Goal: Task Accomplishment & Management: Use online tool/utility

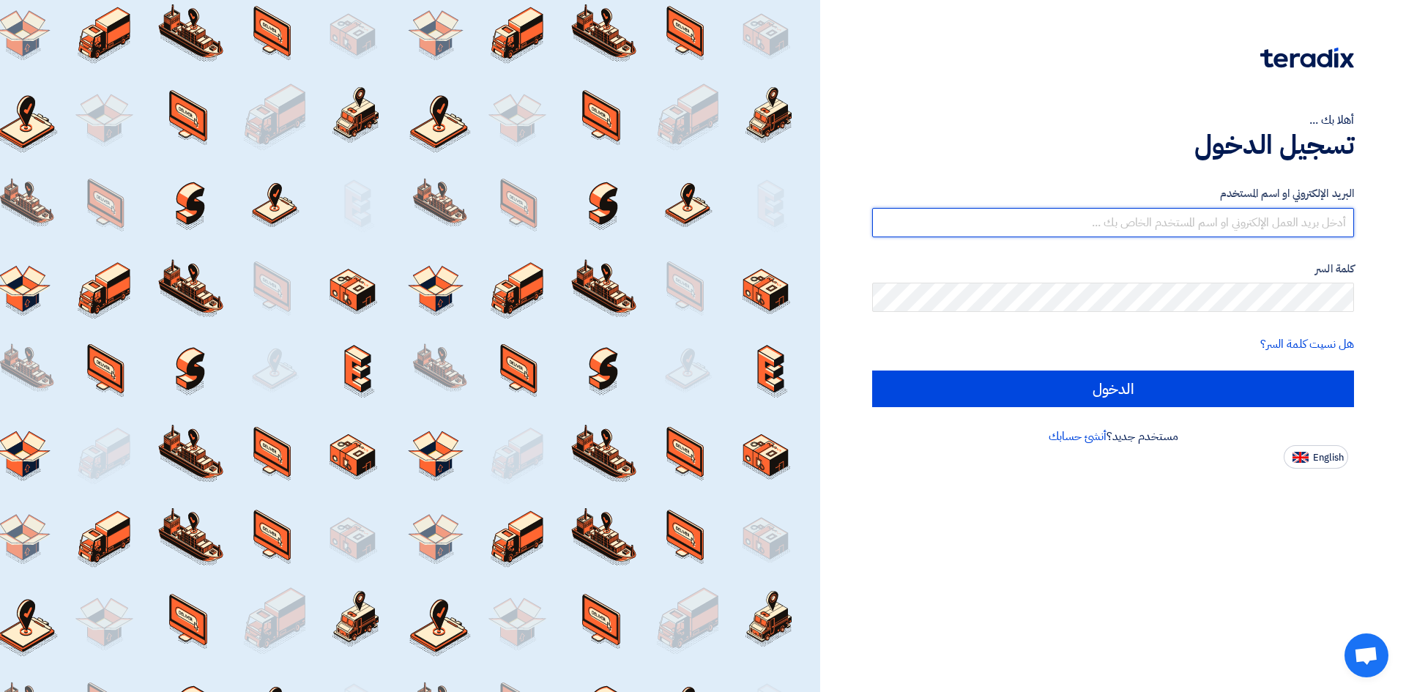
click at [1205, 226] on input "text" at bounding box center [1113, 222] width 482 height 29
click at [1214, 220] on input "text" at bounding box center [1113, 222] width 482 height 29
click at [1199, 234] on input "text" at bounding box center [1113, 222] width 482 height 29
click at [1193, 223] on input "text" at bounding box center [1113, 222] width 482 height 29
click at [1080, 216] on input "text" at bounding box center [1113, 222] width 482 height 29
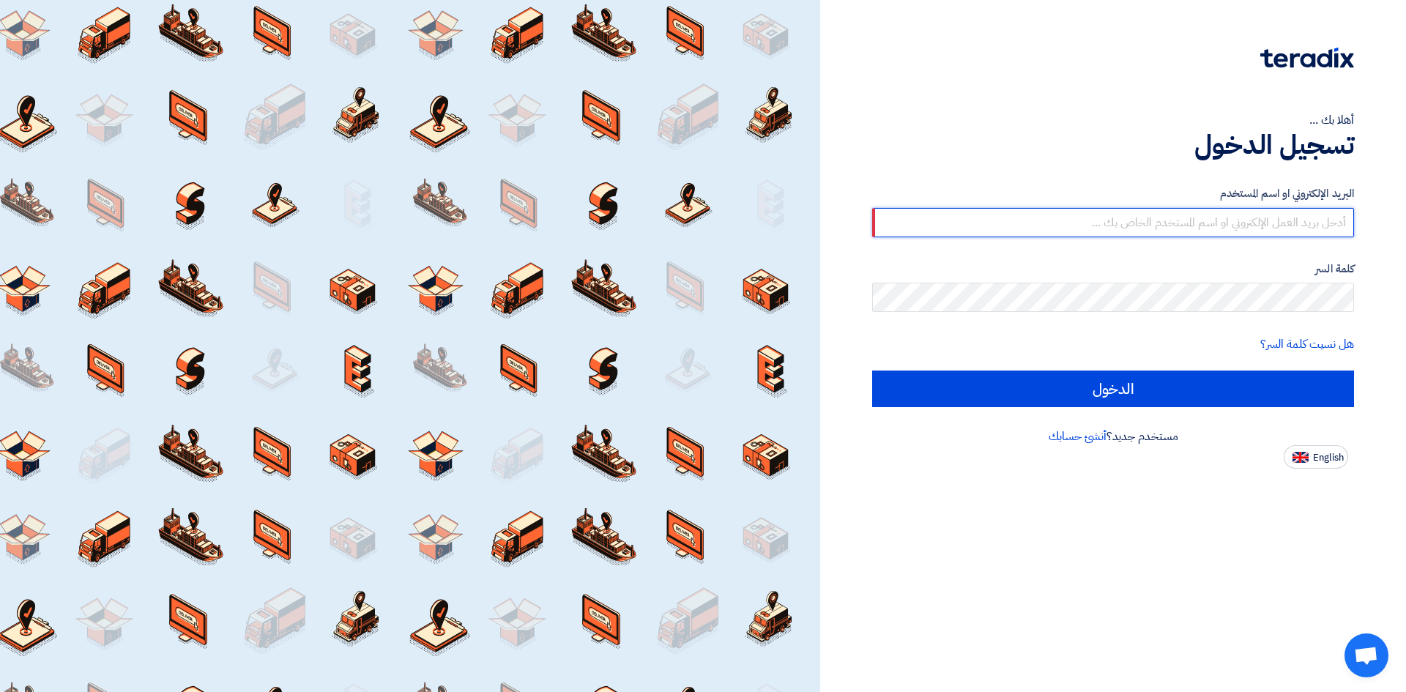
paste input "[EMAIL_ADDRESS][DOMAIN_NAME][GEOGRAPHIC_DATA]"
type input "[EMAIL_ADDRESS][DOMAIN_NAME][GEOGRAPHIC_DATA]"
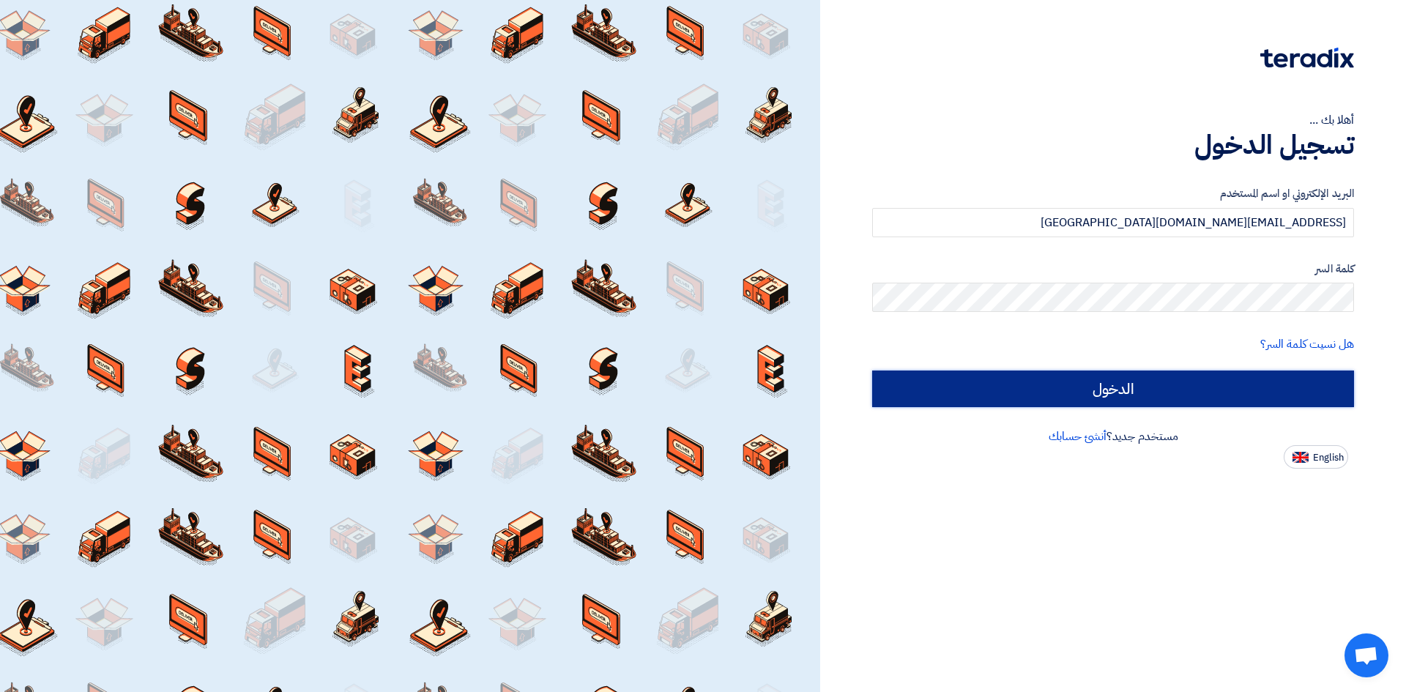
click at [1188, 386] on input "الدخول" at bounding box center [1113, 389] width 482 height 37
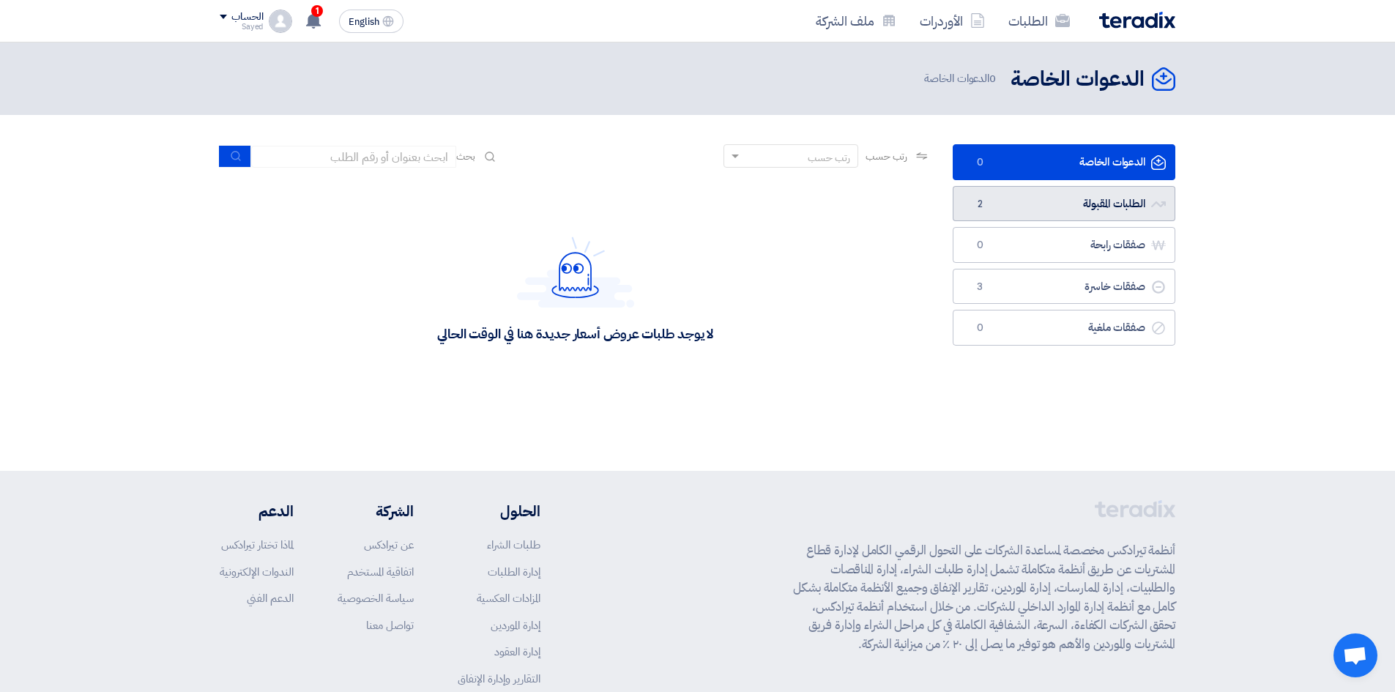
click at [1099, 204] on link "الطلبات المقبولة الطلبات المقبولة 2" at bounding box center [1064, 204] width 223 height 36
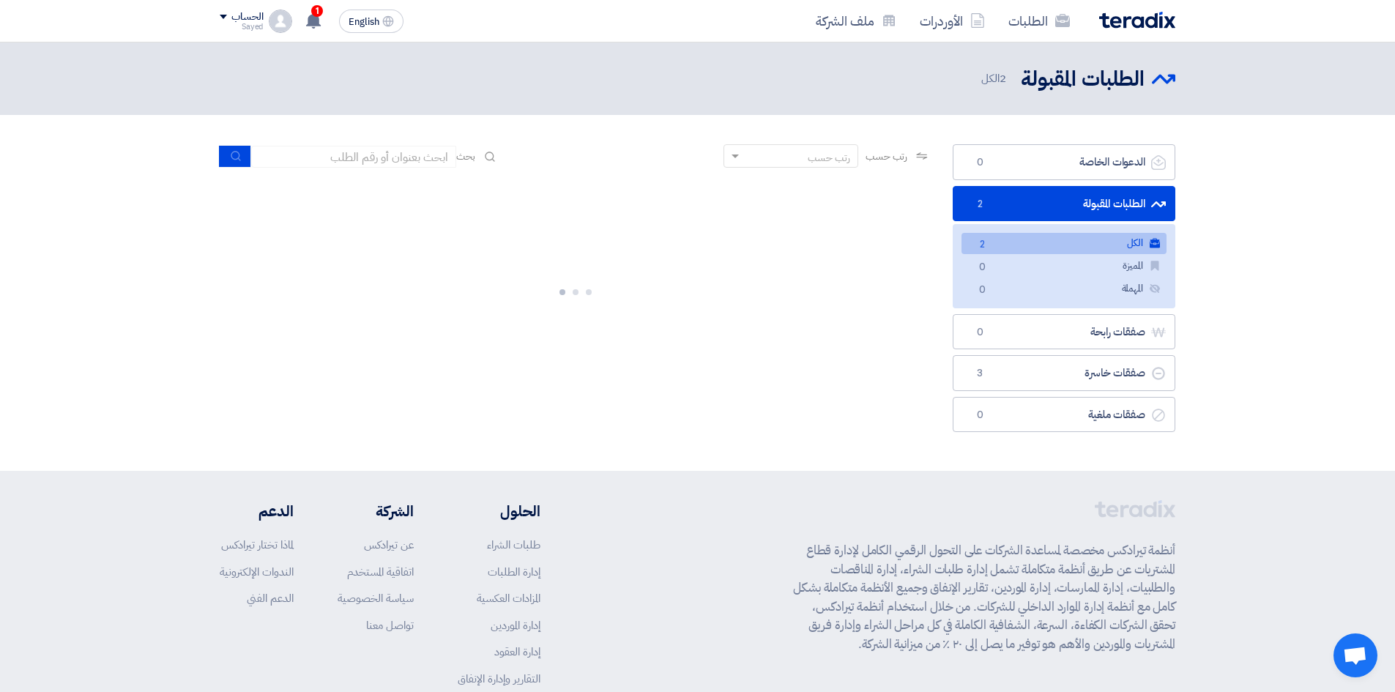
click at [1109, 248] on link "الكل الكل 2" at bounding box center [1064, 243] width 205 height 21
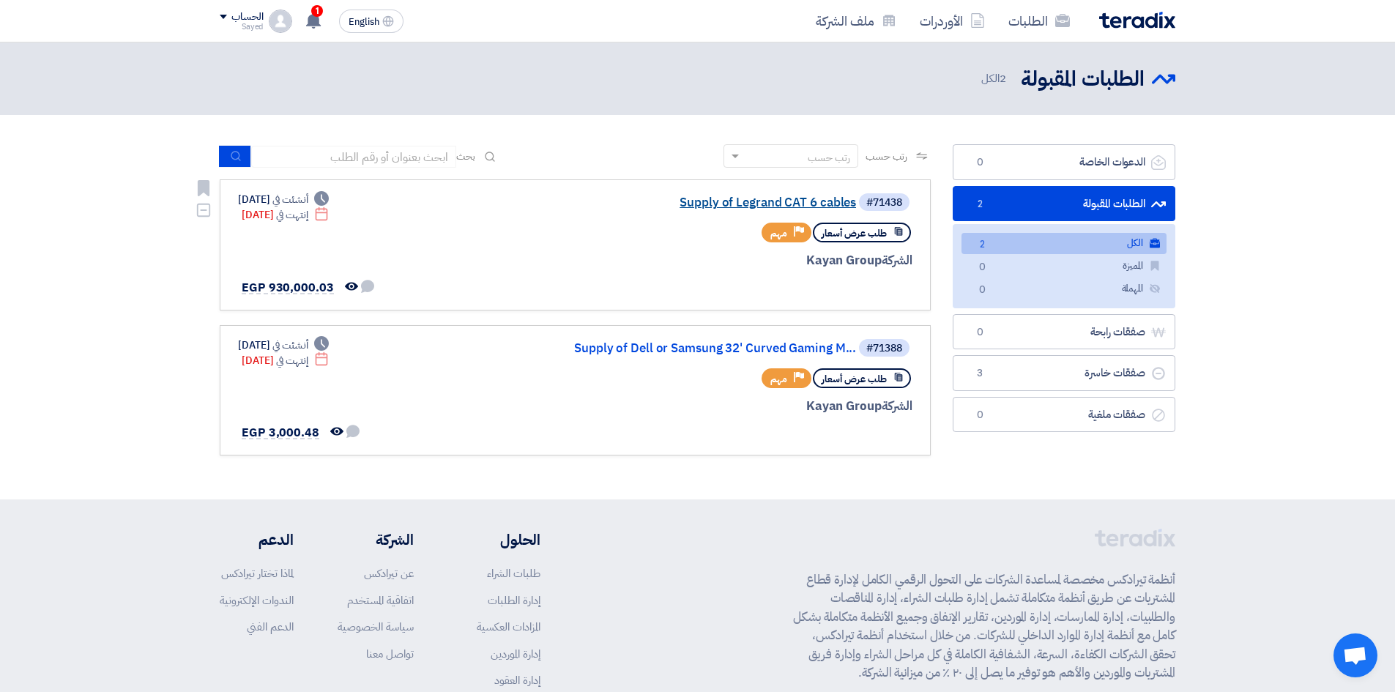
click at [761, 201] on link "Supply of Legrand CAT 6 cables" at bounding box center [709, 202] width 293 height 13
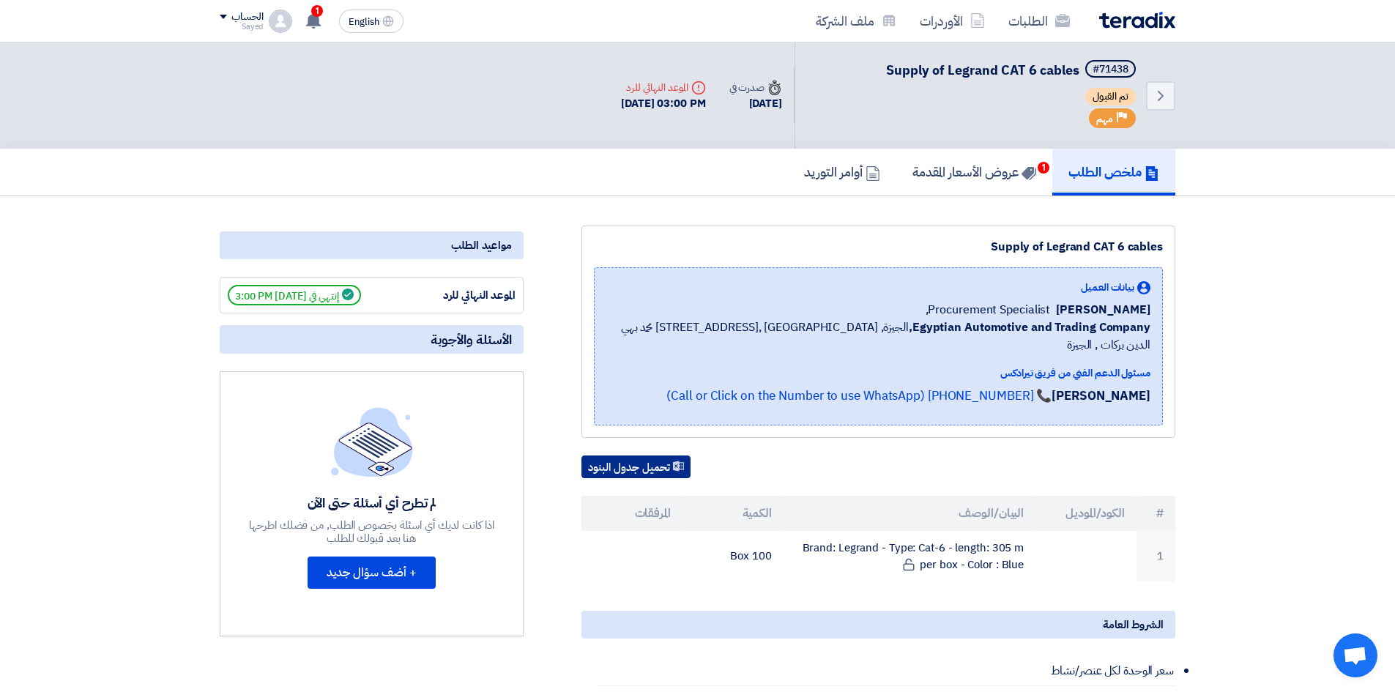
click at [656, 456] on button "تحميل جدول البنود" at bounding box center [636, 467] width 109 height 23
click at [318, 26] on use at bounding box center [313, 20] width 15 height 16
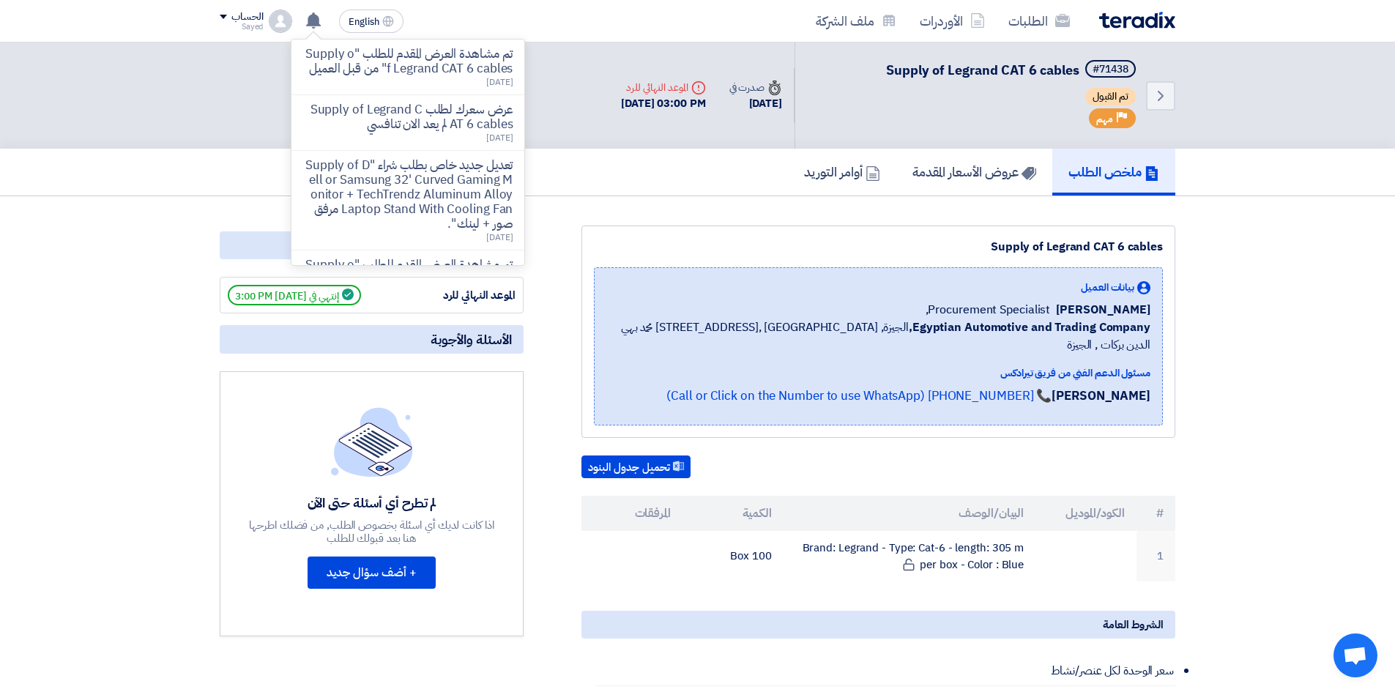
click at [472, 75] on p "تم مشاهدة العرض المقدم للطلب "Supply of Legrand CAT 6 cables" من قبل العميل" at bounding box center [407, 61] width 209 height 29
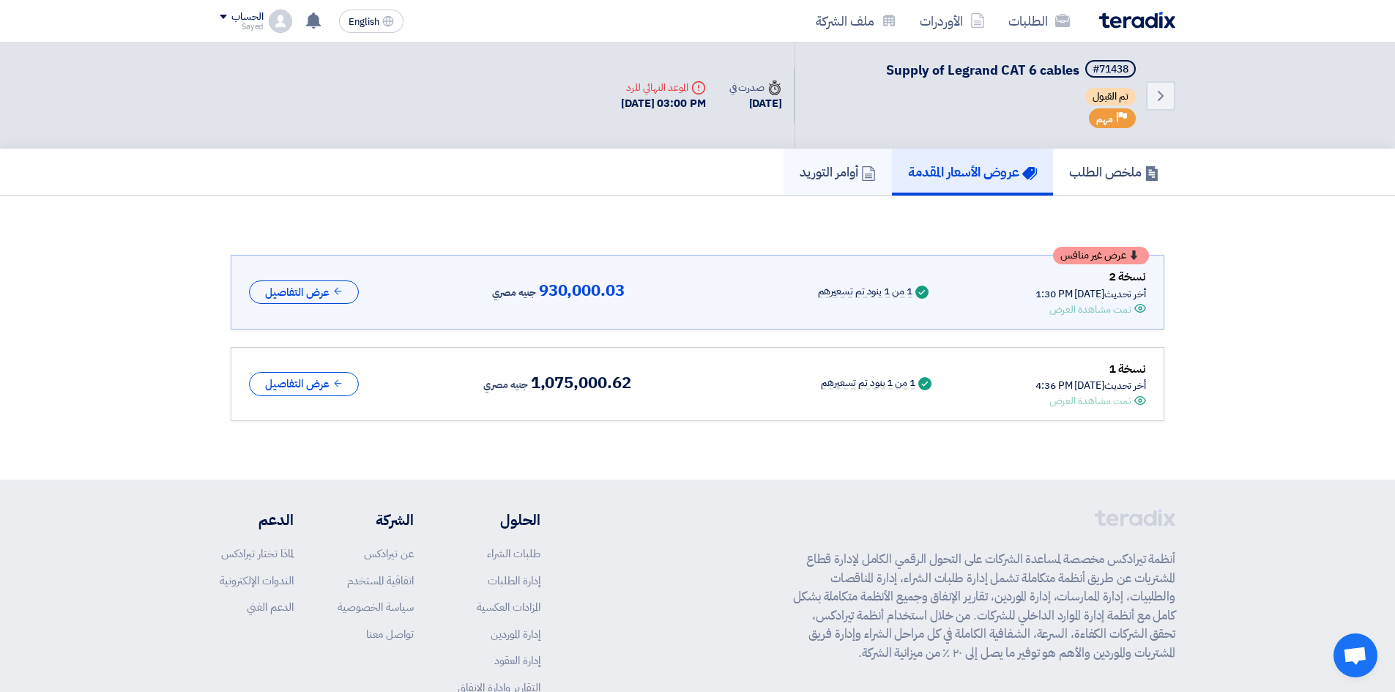
click at [843, 171] on h5 "أوامر التوريد" at bounding box center [838, 171] width 76 height 17
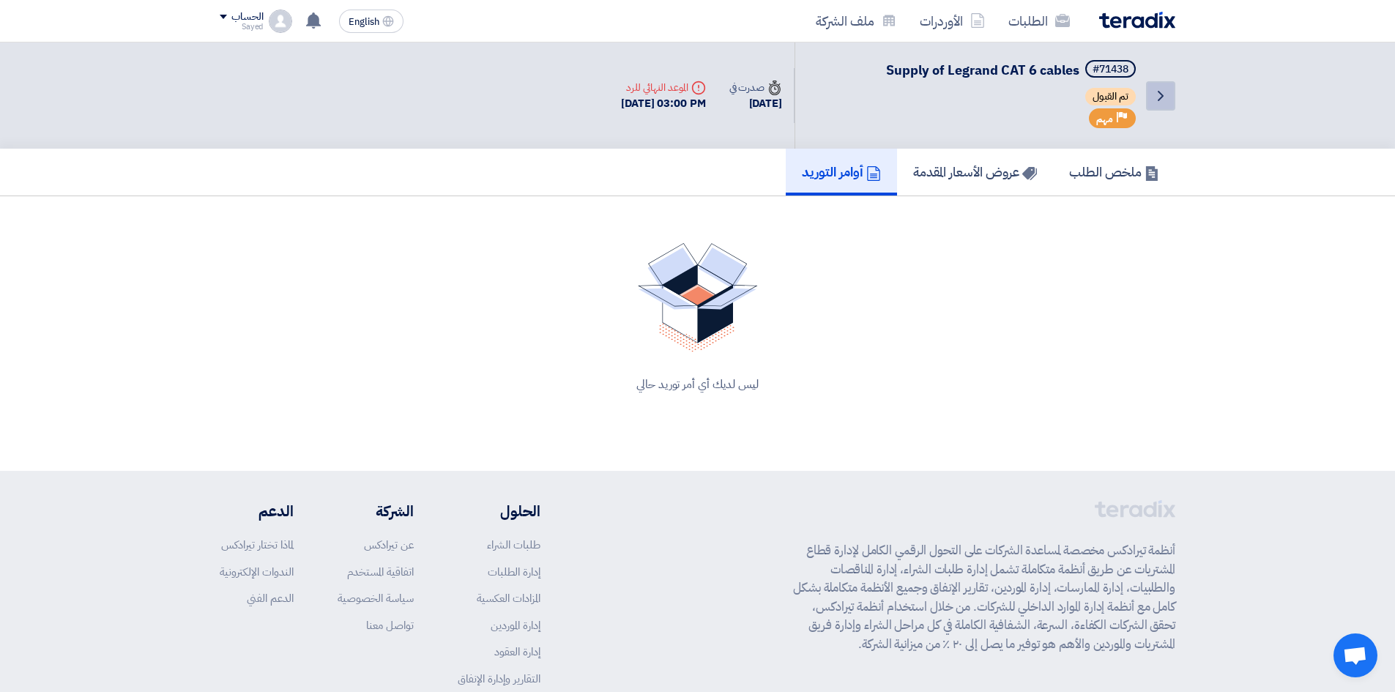
click at [1159, 99] on use at bounding box center [1161, 96] width 6 height 10
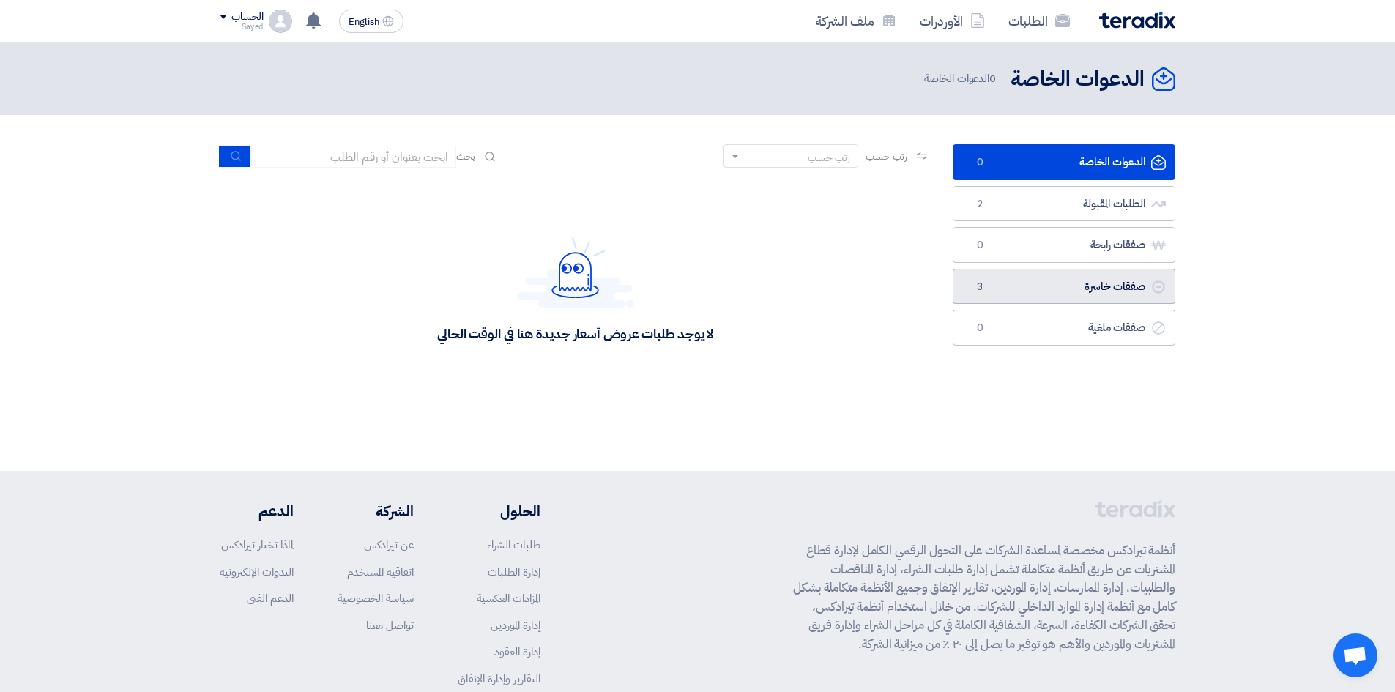
click at [1067, 292] on link "صفقات خاسرة صفقات خاسرة 3" at bounding box center [1064, 287] width 223 height 36
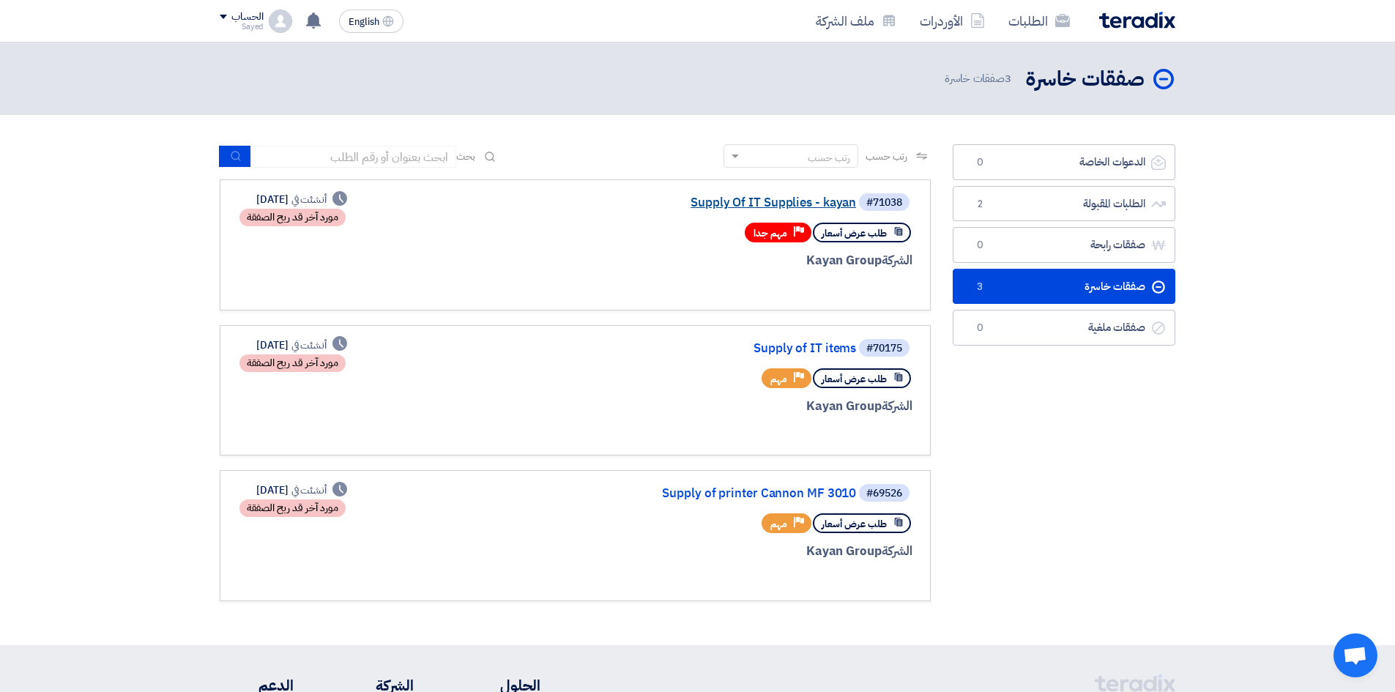
click at [738, 201] on link "Supply Of IT Supplies - kayan" at bounding box center [709, 202] width 293 height 13
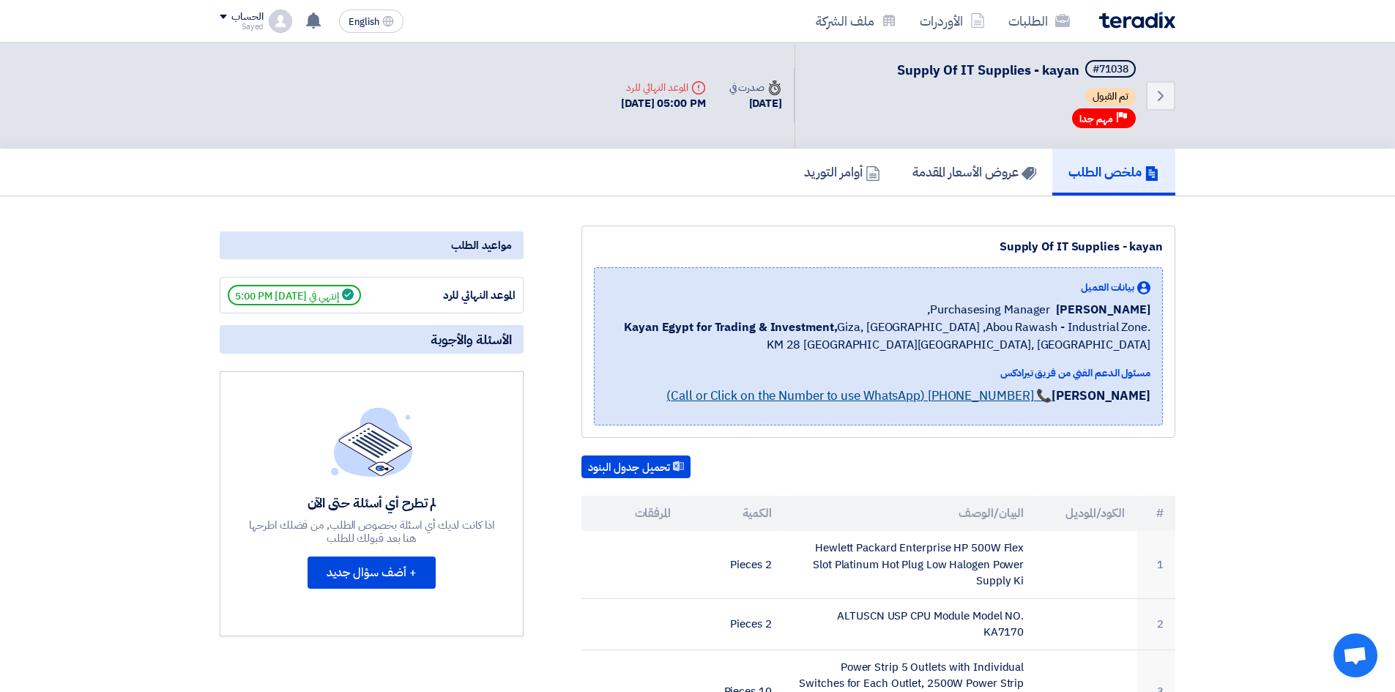
click at [880, 398] on link "📞 [PHONE_NUMBER] (Call or Click on the Number to use WhatsApp)" at bounding box center [859, 396] width 385 height 18
